Goal: Communication & Community: Participate in discussion

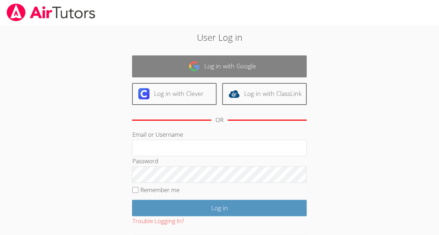
click at [206, 65] on link "Log in with Google" at bounding box center [219, 66] width 174 height 22
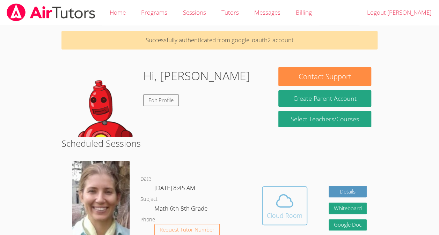
click at [271, 207] on span at bounding box center [285, 201] width 36 height 20
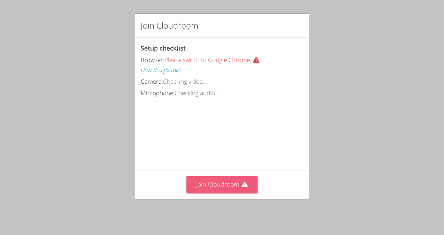
click at [245, 180] on button "Join Cloudroom" at bounding box center [222, 184] width 72 height 17
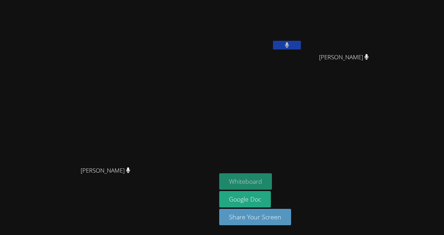
click at [272, 179] on button "Whiteboard" at bounding box center [245, 181] width 53 height 16
click at [272, 176] on button "Whiteboard" at bounding box center [245, 181] width 53 height 16
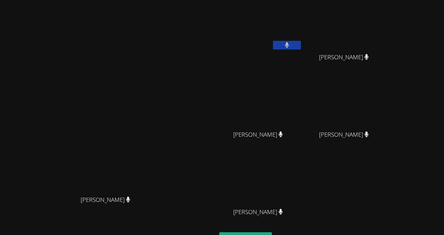
click at [302, 117] on video at bounding box center [260, 103] width 83 height 47
click at [302, 169] on video at bounding box center [260, 181] width 83 height 47
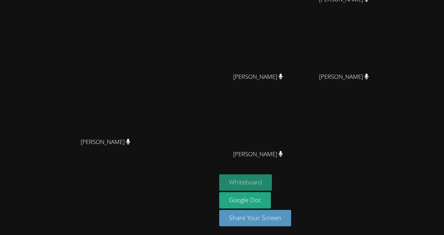
click at [272, 179] on button "Whiteboard" at bounding box center [245, 182] width 53 height 16
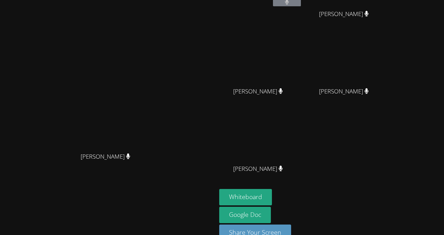
scroll to position [46, 0]
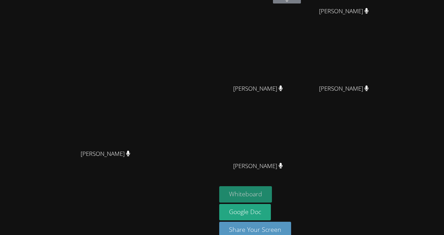
click at [272, 188] on button "Whiteboard" at bounding box center [245, 194] width 53 height 16
click at [302, 148] on video at bounding box center [260, 135] width 83 height 47
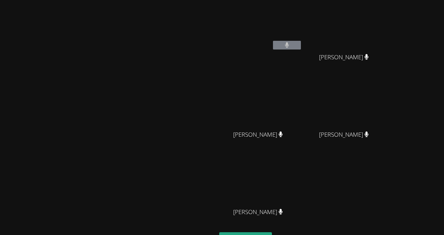
drag, startPoint x: 302, startPoint y: 17, endPoint x: 249, endPoint y: 65, distance: 70.9
click at [161, 74] on video at bounding box center [108, 133] width 105 height 119
drag, startPoint x: 333, startPoint y: 16, endPoint x: 288, endPoint y: 41, distance: 51.7
click at [288, 41] on video at bounding box center [260, 26] width 83 height 47
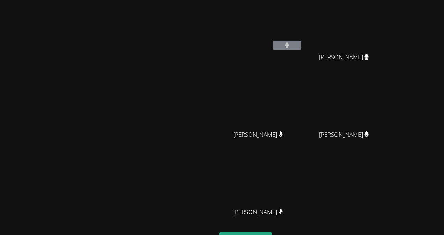
drag, startPoint x: 288, startPoint y: 41, endPoint x: 297, endPoint y: -26, distance: 67.6
click at [297, 0] on html "Diana Andrade Kerwin Tavarez Pena Derick Lopez Quiroz Derick Lopez Quiroz Oswal…" at bounding box center [222, 117] width 444 height 235
